Goal: Task Accomplishment & Management: Manage account settings

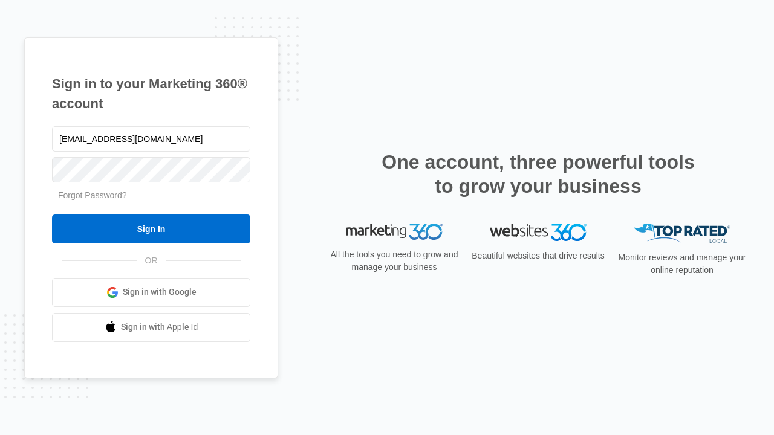
type input "dankie614@gmail.com"
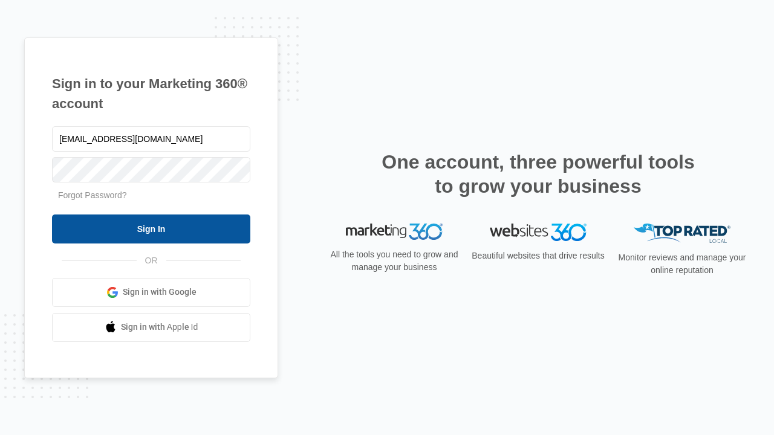
click at [151, 228] on input "Sign In" at bounding box center [151, 229] width 198 height 29
